Goal: Task Accomplishment & Management: Use online tool/utility

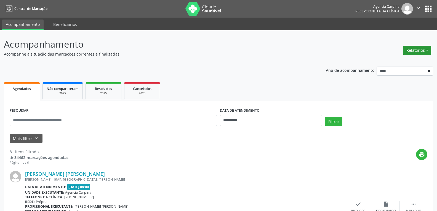
click at [413, 49] on button "Relatórios" at bounding box center [417, 50] width 28 height 9
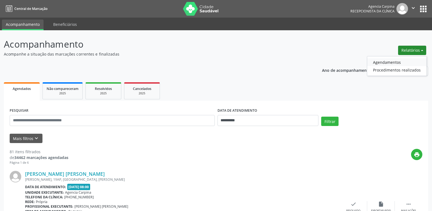
click at [389, 62] on link "Agendamentos" at bounding box center [396, 62] width 59 height 8
select select "*"
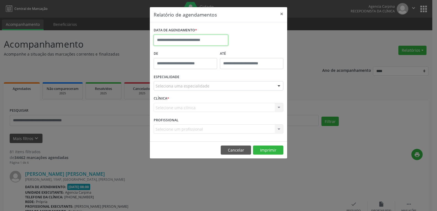
click at [176, 38] on input "text" at bounding box center [191, 40] width 74 height 11
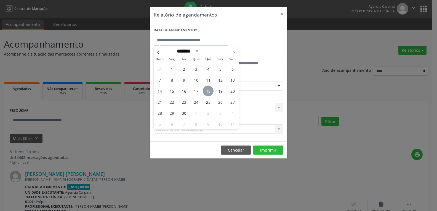
click at [210, 93] on span "18" at bounding box center [208, 91] width 11 height 11
type input "**********"
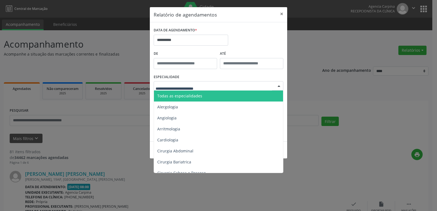
click at [209, 88] on div at bounding box center [219, 85] width 130 height 9
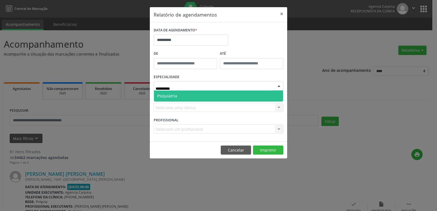
type input "**********"
click at [171, 100] on span "Psiquiatria" at bounding box center [218, 96] width 129 height 11
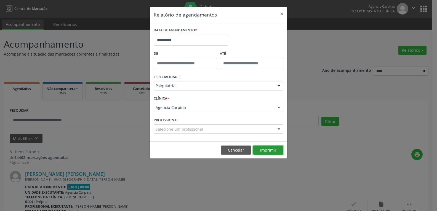
click at [269, 153] on button "Imprimir" at bounding box center [268, 150] width 30 height 9
click at [278, 12] on button "×" at bounding box center [281, 14] width 11 height 14
